Goal: Information Seeking & Learning: Find specific page/section

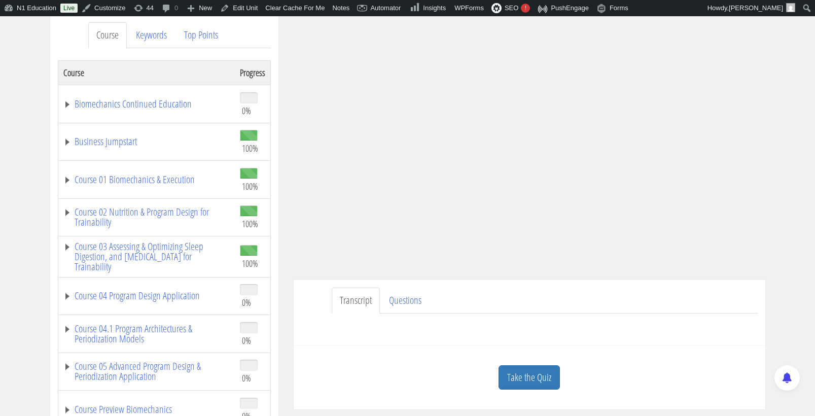
scroll to position [135, 0]
click at [162, 43] on link "Keywords" at bounding box center [151, 35] width 47 height 26
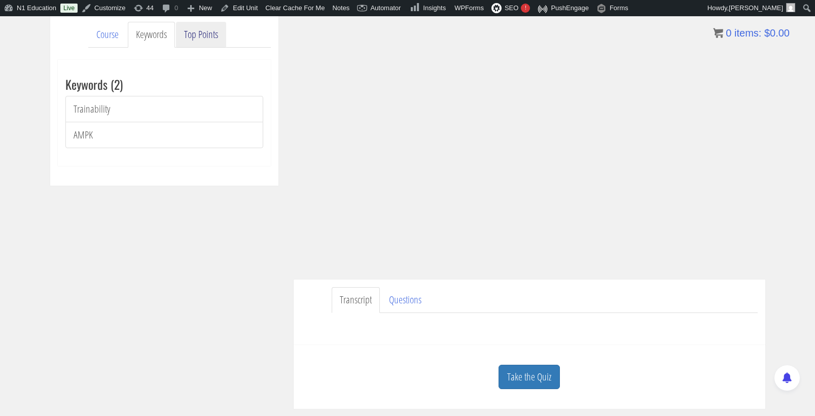
click at [203, 36] on link "Top Points" at bounding box center [201, 35] width 50 height 26
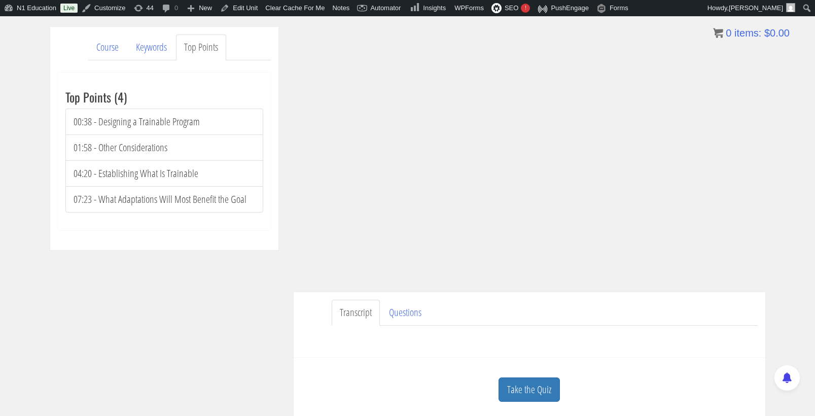
scroll to position [126, 0]
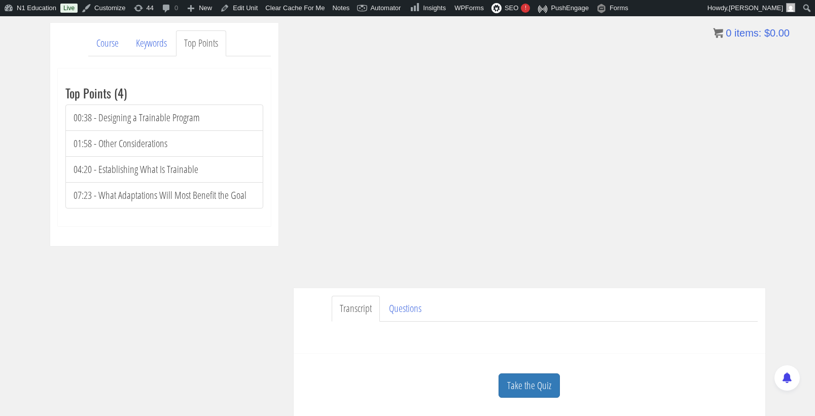
click at [777, 218] on div "Course Keywords Top Points Course Progress Biomechanics Continued Education 0% …" at bounding box center [407, 220] width 815 height 395
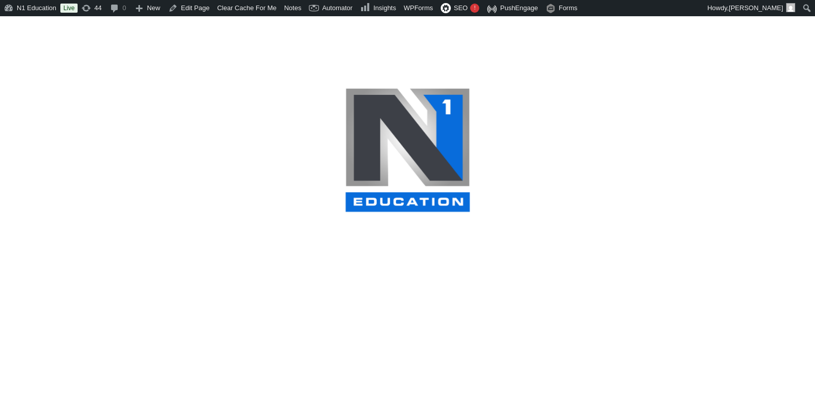
select select
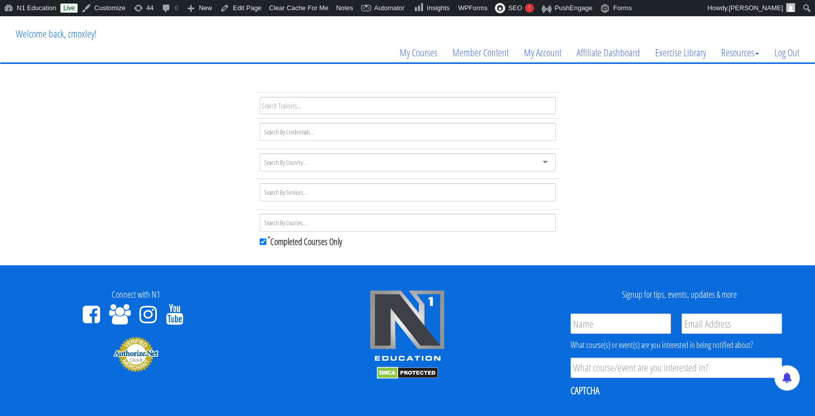
scroll to position [57, 0]
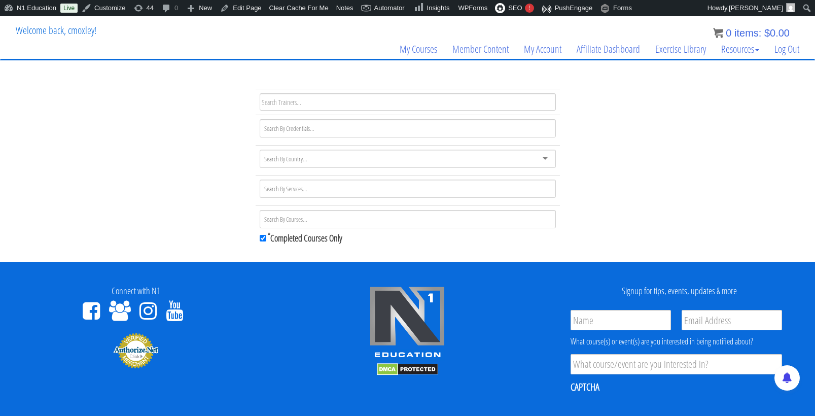
click at [337, 157] on div at bounding box center [408, 159] width 296 height 18
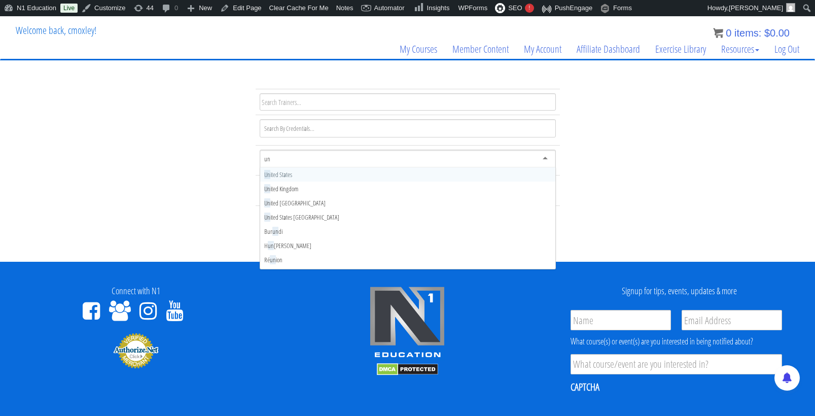
type input "uni"
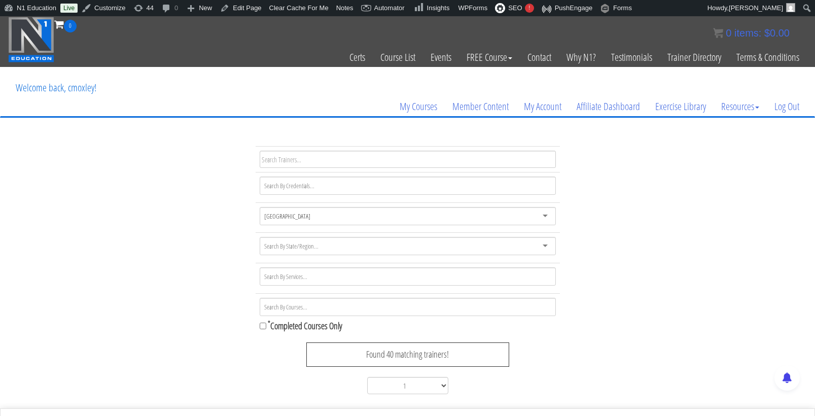
click at [543, 242] on div at bounding box center [408, 246] width 296 height 18
type input "north carol"
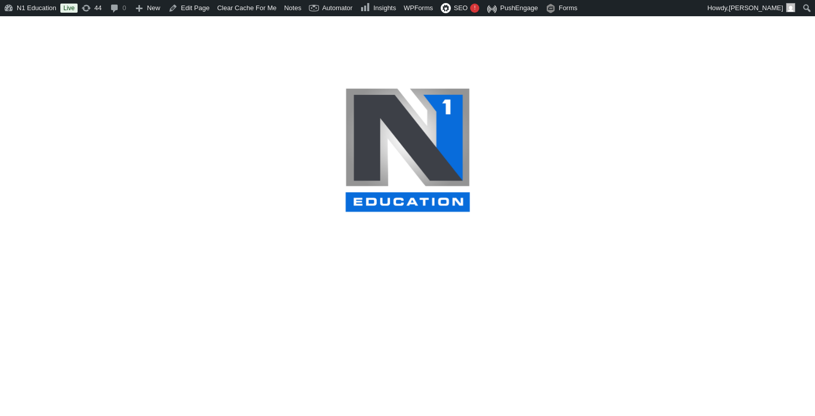
select select
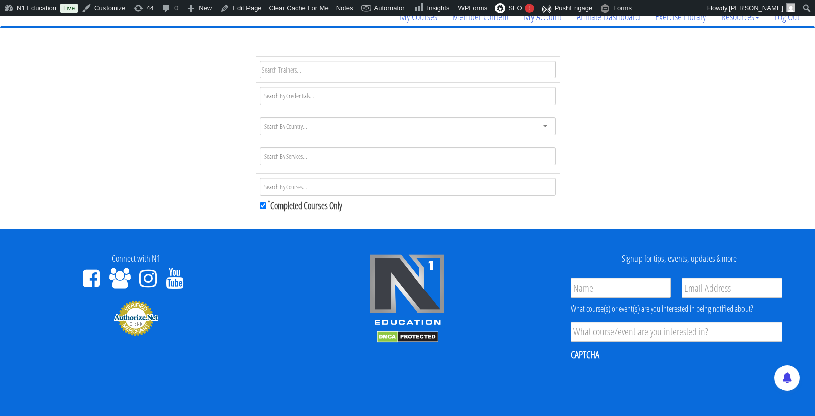
click at [313, 157] on div at bounding box center [408, 156] width 296 height 18
